Goal: Find specific page/section: Find specific page/section

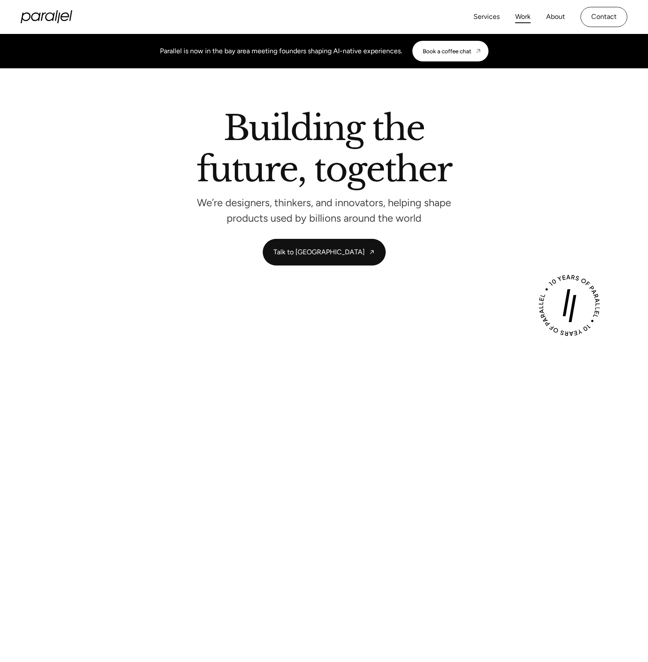
click at [525, 18] on link "Work" at bounding box center [522, 17] width 15 height 12
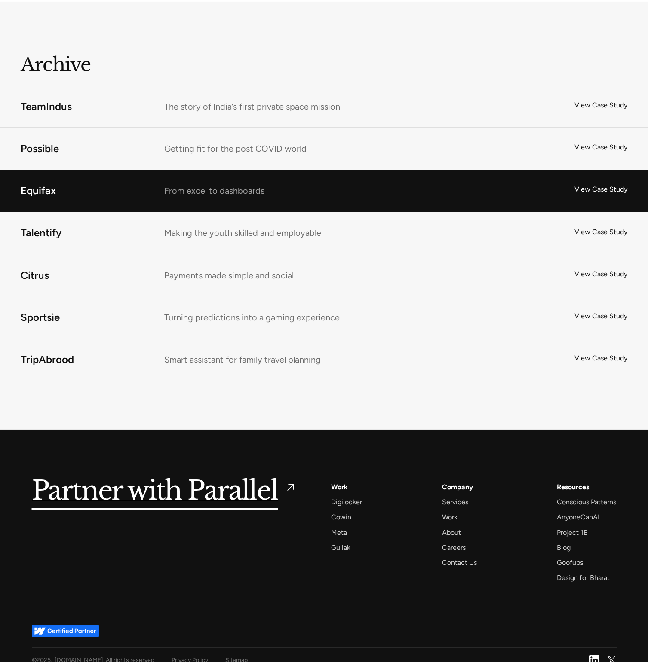
scroll to position [5420, 0]
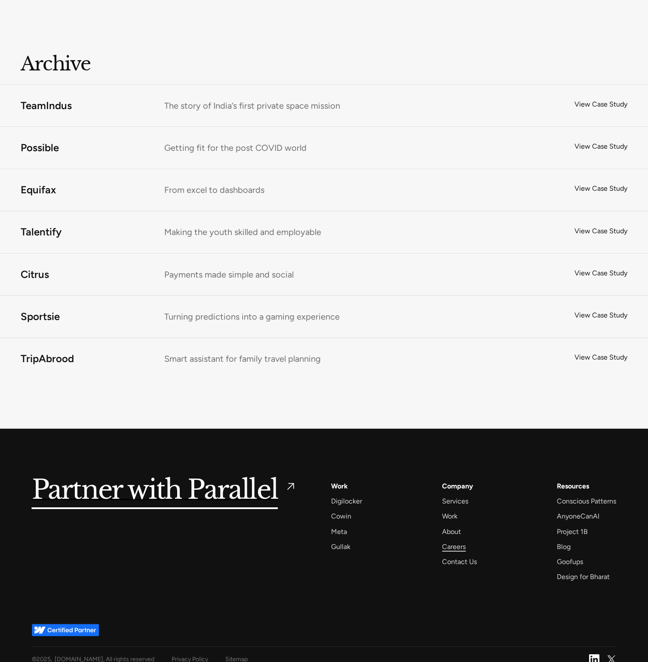
click at [454, 541] on div "Careers" at bounding box center [454, 547] width 24 height 12
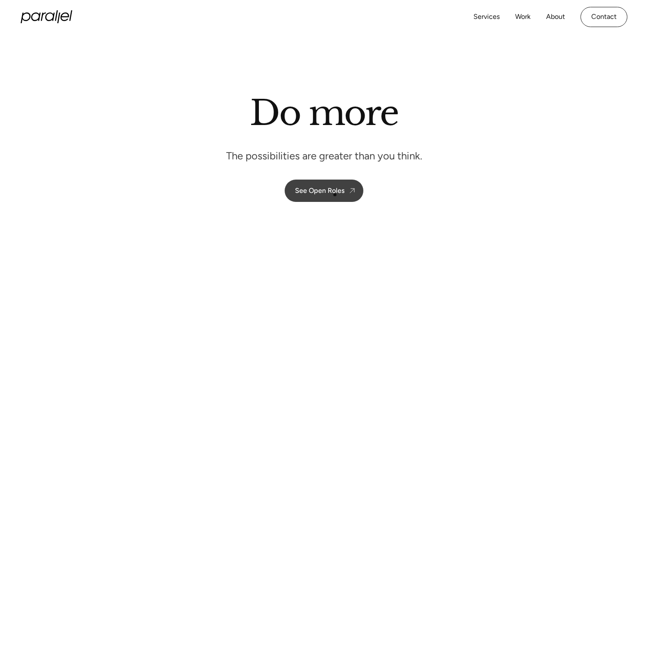
click at [329, 195] on link "See Open Roles" at bounding box center [324, 191] width 79 height 22
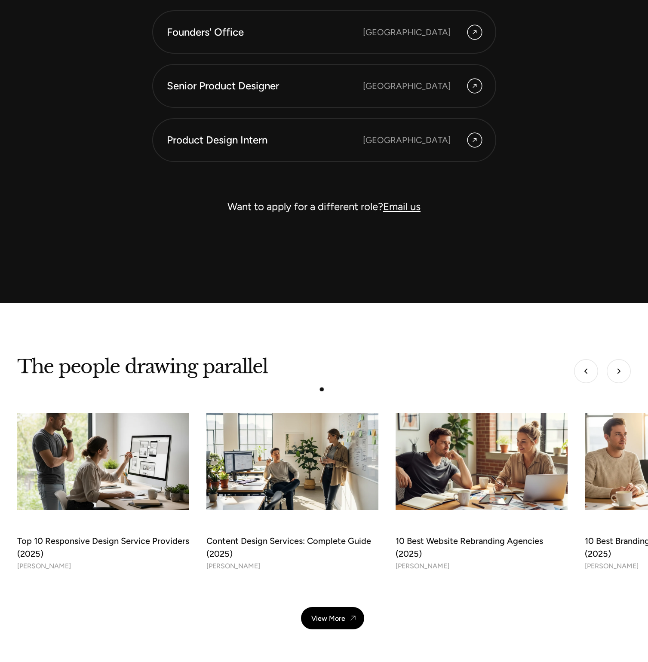
scroll to position [2779, 0]
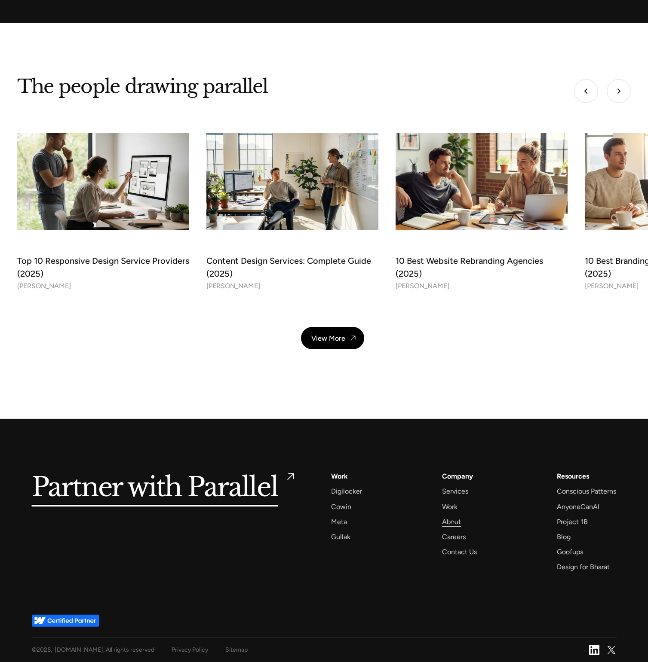
click at [452, 525] on div "About" at bounding box center [451, 522] width 19 height 12
